Goal: Task Accomplishment & Management: Manage account settings

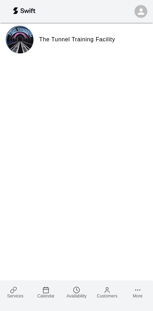
click at [49, 295] on span "Calendar" at bounding box center [45, 296] width 17 height 5
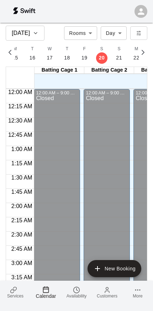
scroll to position [660, 0]
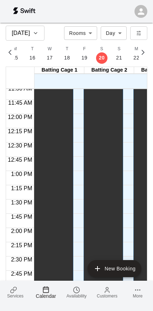
click at [84, 299] on link "Availability" at bounding box center [76, 292] width 31 height 23
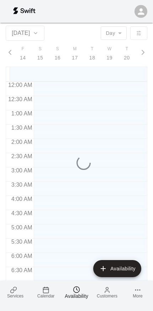
scroll to position [0, 3104]
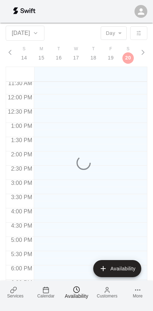
click at [6, 292] on link "Services" at bounding box center [15, 292] width 31 height 23
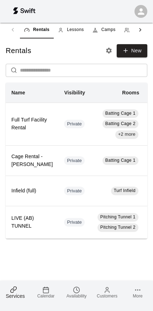
click at [109, 28] on span "Camps" at bounding box center [109, 29] width 14 height 7
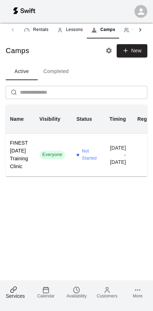
scroll to position [0, 1]
click at [71, 175] on td "Everyone" at bounding box center [52, 154] width 37 height 43
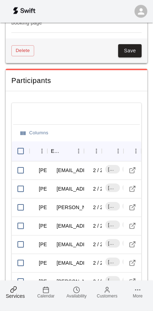
scroll to position [1046, 0]
